Goal: Find specific page/section: Find specific page/section

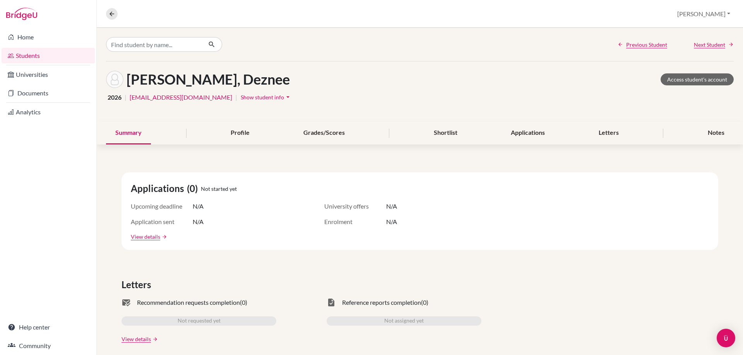
click at [21, 51] on link "Students" at bounding box center [48, 55] width 93 height 15
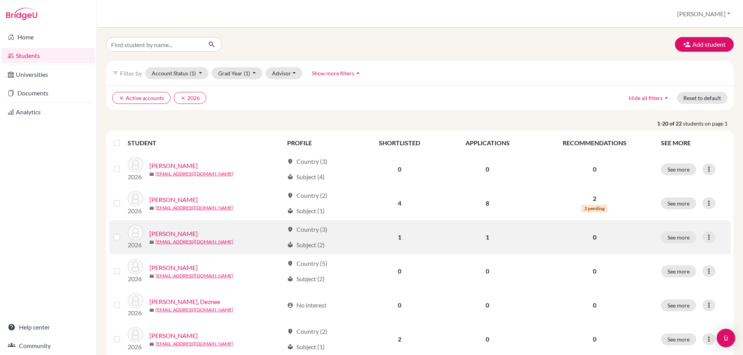
click at [167, 237] on link "Atha, Peter" at bounding box center [173, 233] width 48 height 9
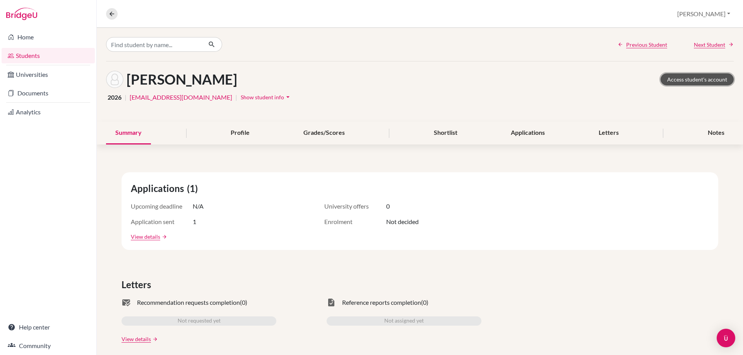
click at [678, 79] on link "Access student's account" at bounding box center [696, 79] width 73 height 12
